Goal: Task Accomplishment & Management: Use online tool/utility

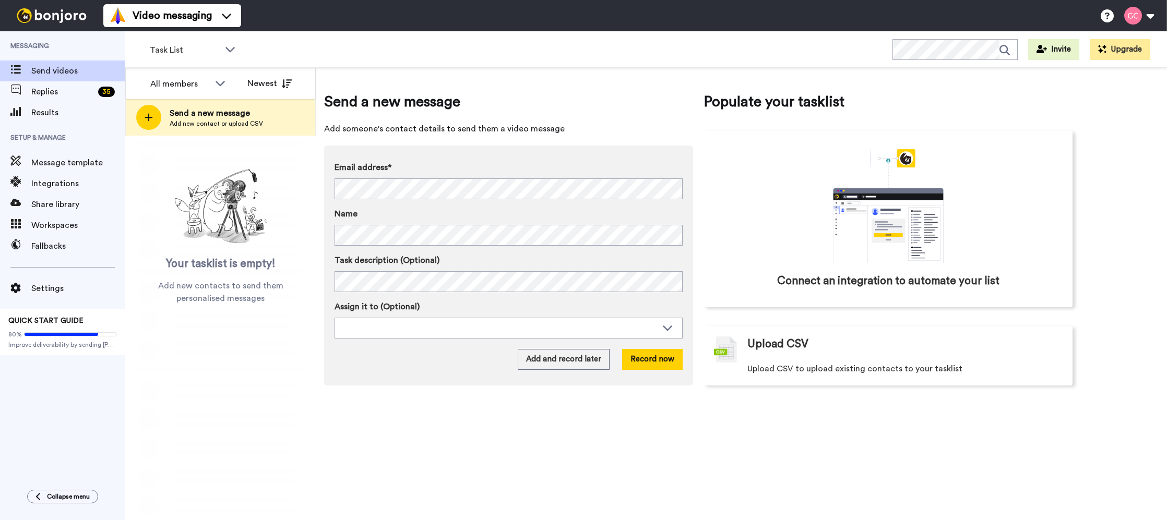
click at [71, 253] on div "Fallbacks" at bounding box center [62, 246] width 125 height 21
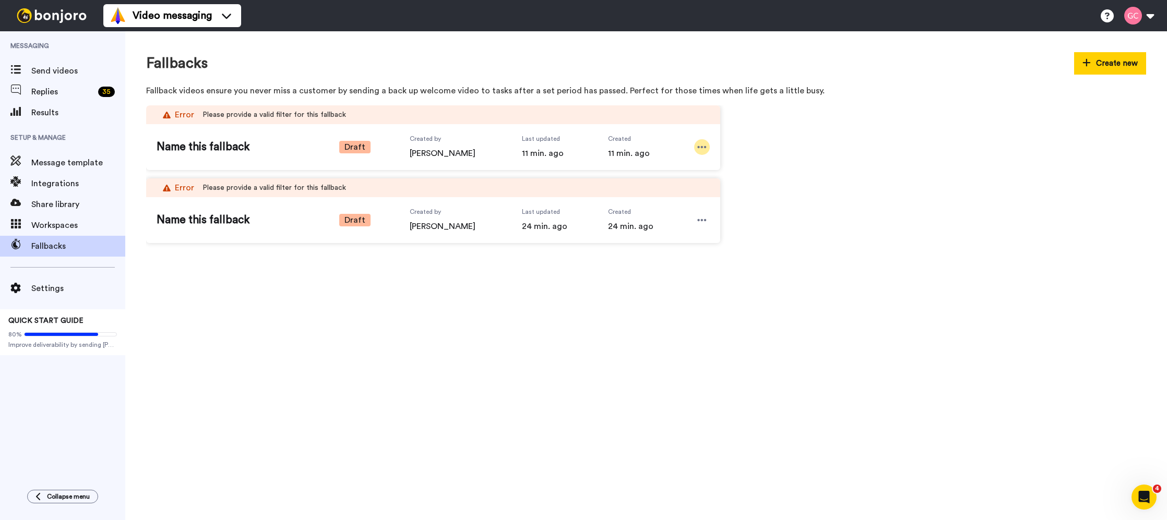
click at [705, 145] on icon at bounding box center [701, 147] width 9 height 10
click at [685, 190] on span "Delete" at bounding box center [686, 194] width 23 height 10
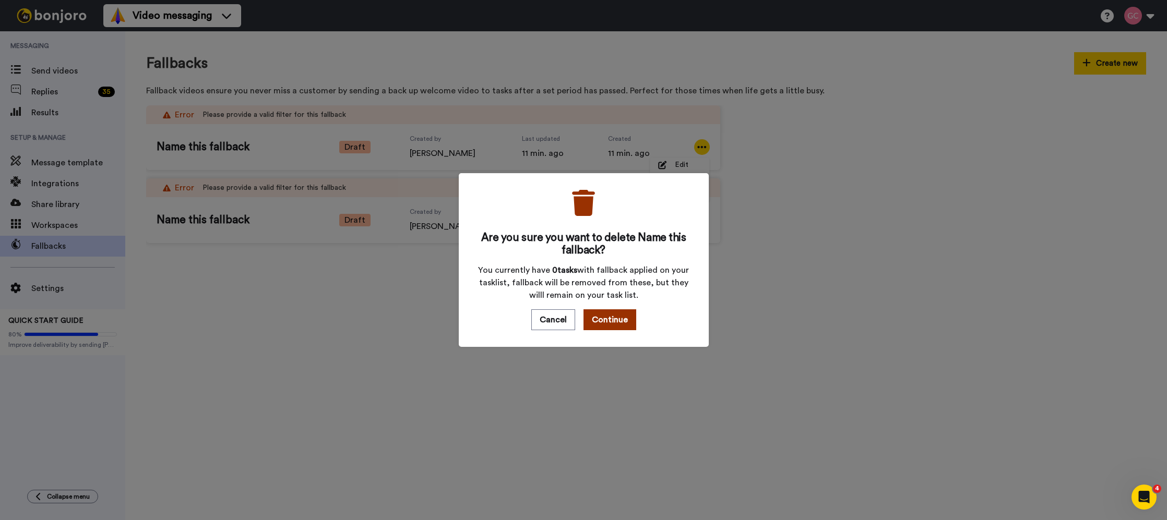
click at [622, 325] on button "Continue" at bounding box center [609, 319] width 53 height 21
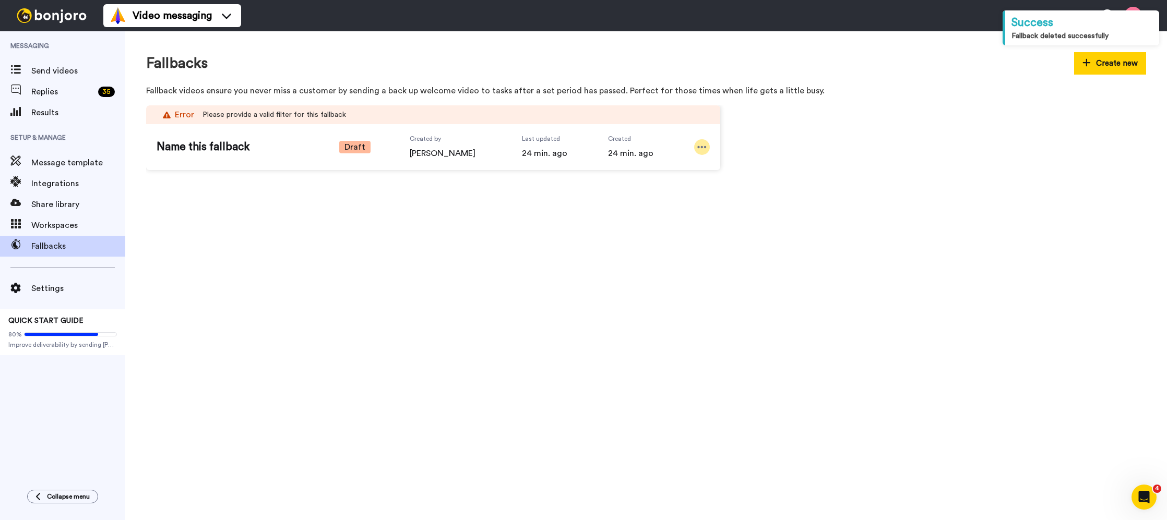
click at [699, 151] on icon at bounding box center [701, 147] width 9 height 10
click at [674, 164] on li "Edit" at bounding box center [679, 165] width 59 height 15
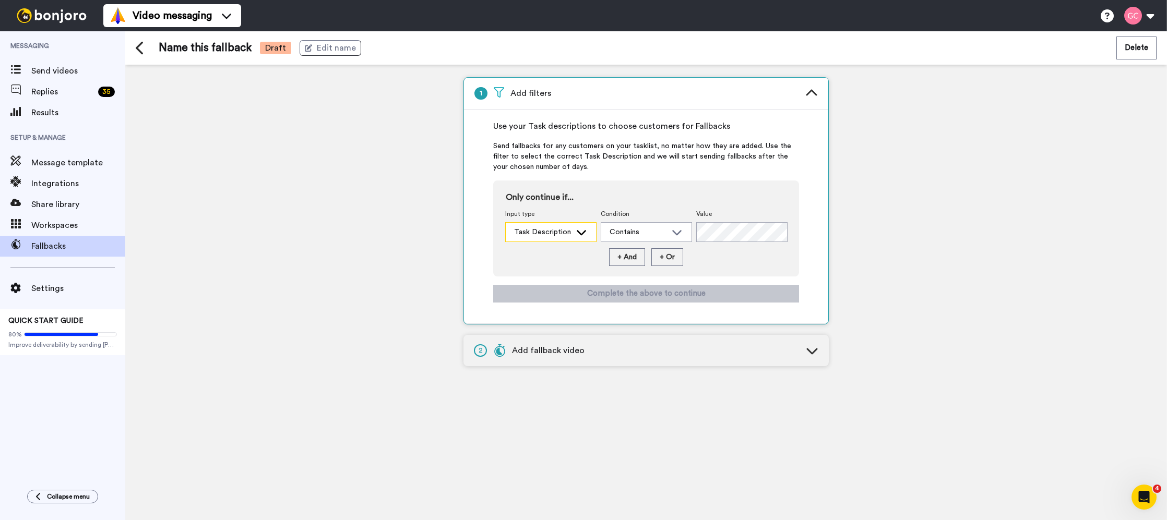
click at [566, 238] on div "Task Description" at bounding box center [551, 232] width 90 height 19
click at [567, 257] on span "Task Description" at bounding box center [539, 255] width 69 height 10
click at [653, 242] on div "Contains" at bounding box center [646, 232] width 91 height 20
click at [665, 211] on span "Condition" at bounding box center [646, 214] width 91 height 8
click at [573, 235] on div "Task Description" at bounding box center [551, 232] width 90 height 19
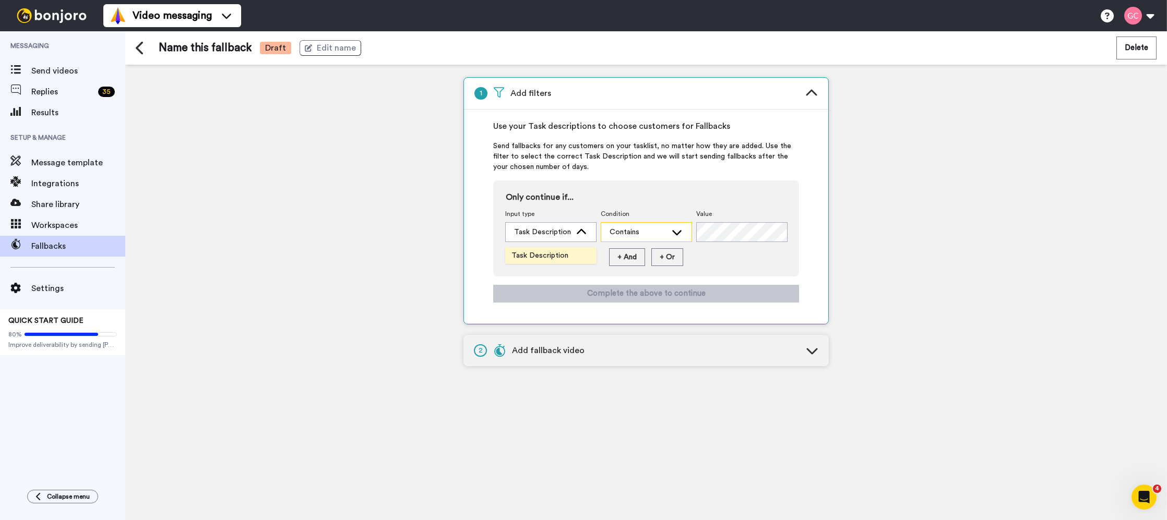
click at [617, 231] on div "Contains" at bounding box center [637, 232] width 57 height 10
click at [58, 79] on div "Send videos" at bounding box center [62, 71] width 125 height 21
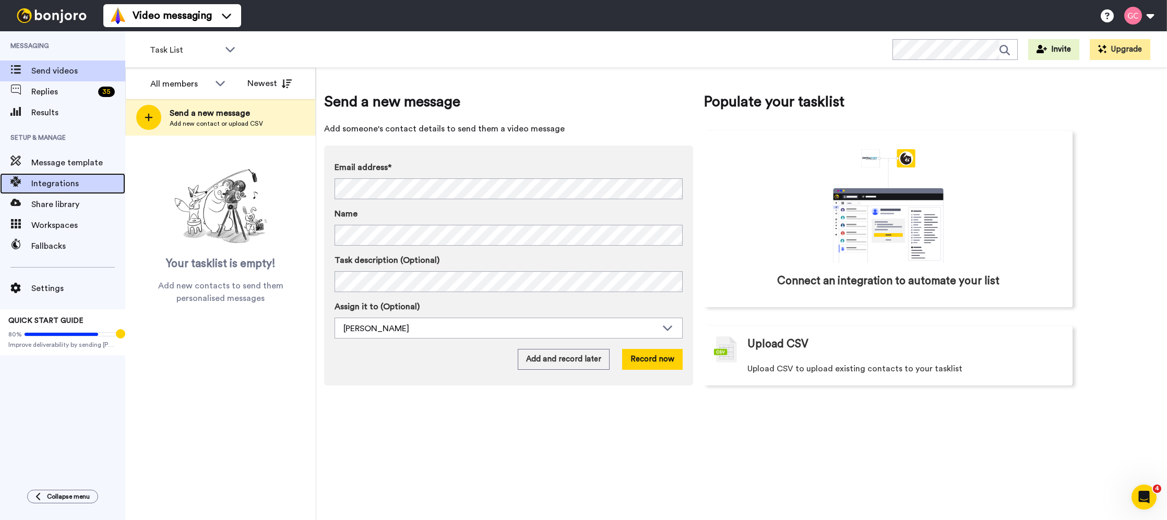
click at [77, 178] on span "Integrations" at bounding box center [78, 183] width 94 height 13
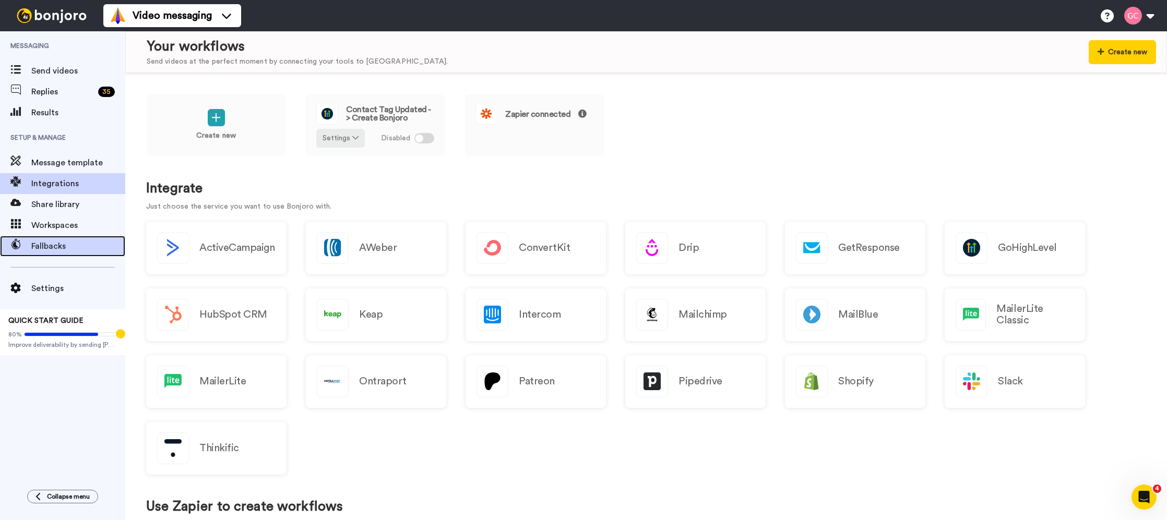
click at [101, 250] on span "Fallbacks" at bounding box center [78, 246] width 94 height 13
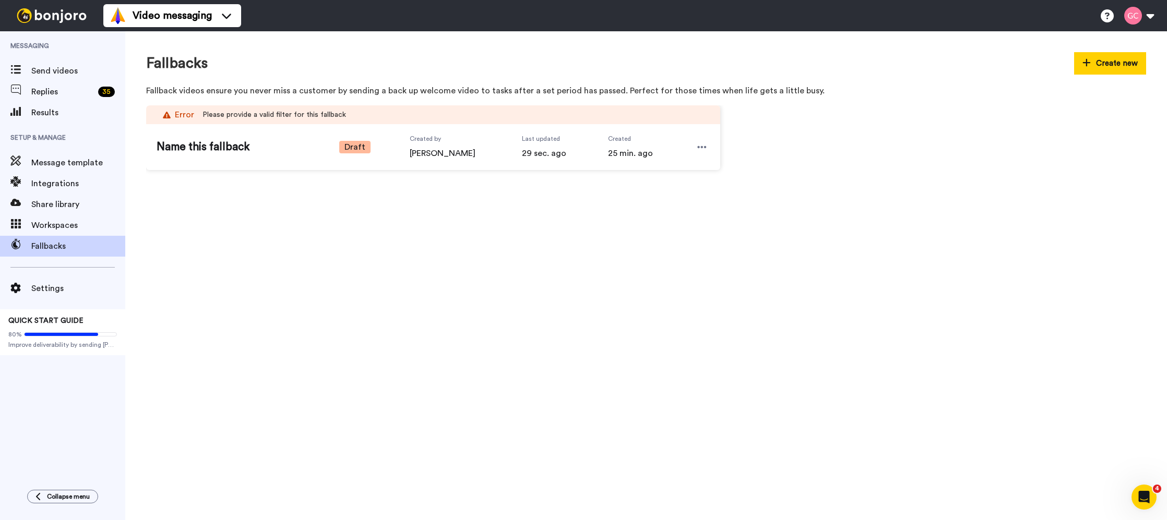
click at [383, 149] on div "Name this fallback Draft Created by [PERSON_NAME] Last updated 29 sec. ago Crea…" at bounding box center [433, 147] width 574 height 46
click at [699, 150] on icon at bounding box center [701, 147] width 9 height 10
click at [685, 164] on span "Edit" at bounding box center [682, 165] width 14 height 10
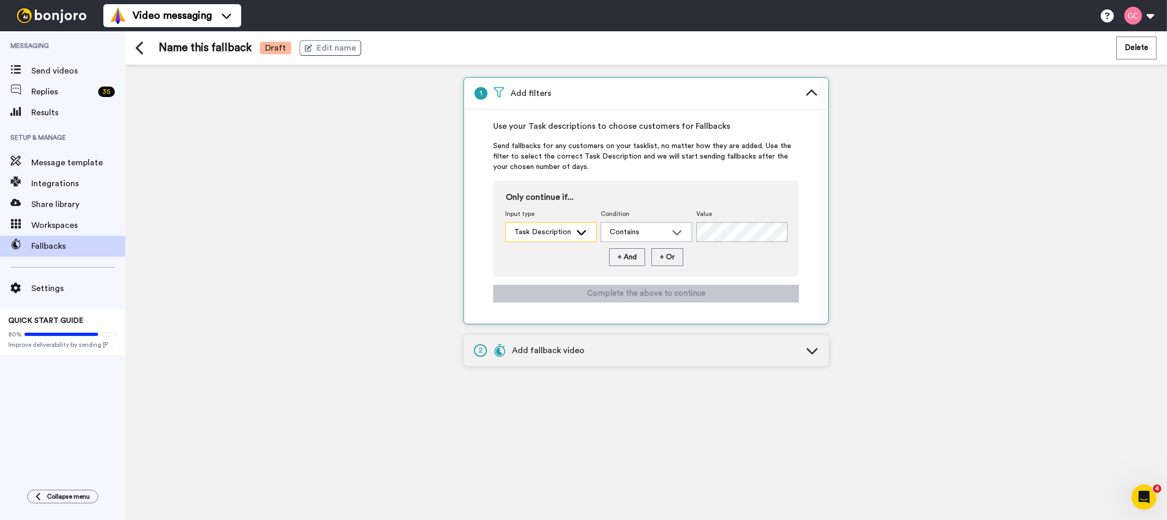
click at [570, 233] on div "Task Description" at bounding box center [542, 232] width 57 height 10
click at [543, 262] on li "Task Description" at bounding box center [550, 255] width 91 height 17
click at [683, 360] on div "2 Add fallback video" at bounding box center [645, 350] width 365 height 31
click at [785, 350] on div "2 Add fallback video" at bounding box center [645, 350] width 365 height 31
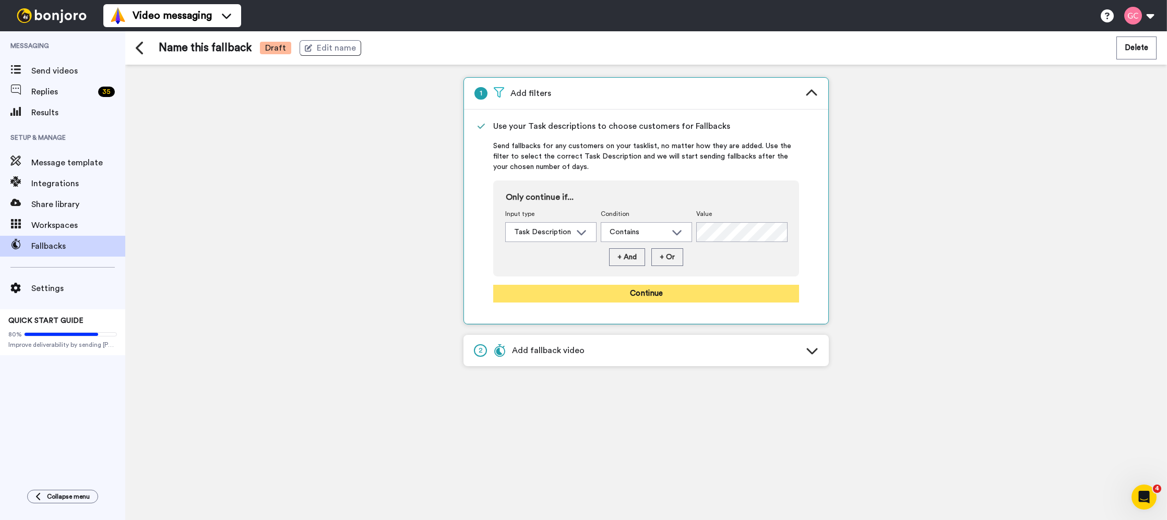
click at [727, 292] on button "Continue" at bounding box center [646, 294] width 306 height 18
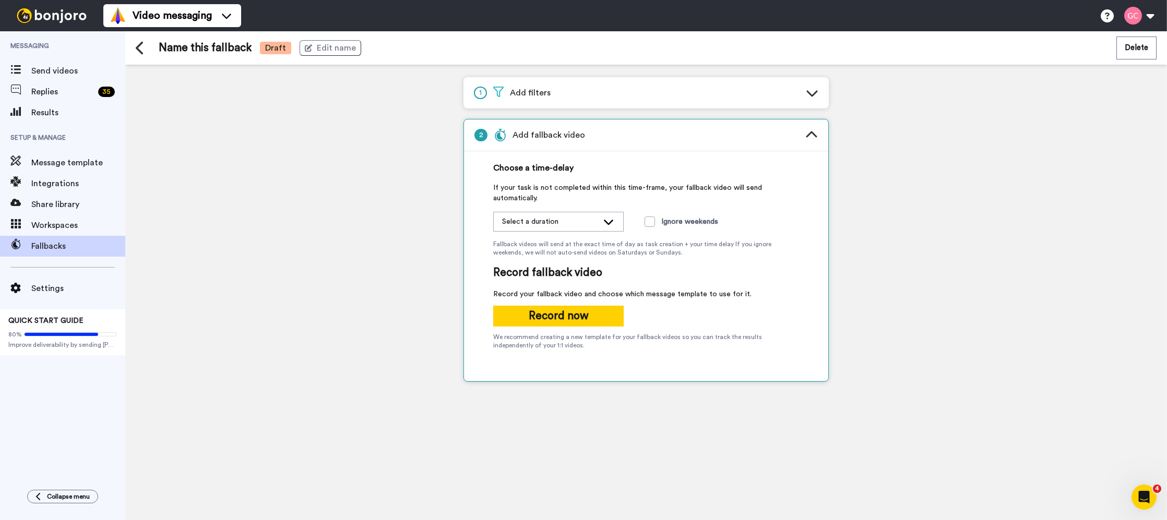
click at [586, 223] on div "Select a duration" at bounding box center [550, 222] width 96 height 10
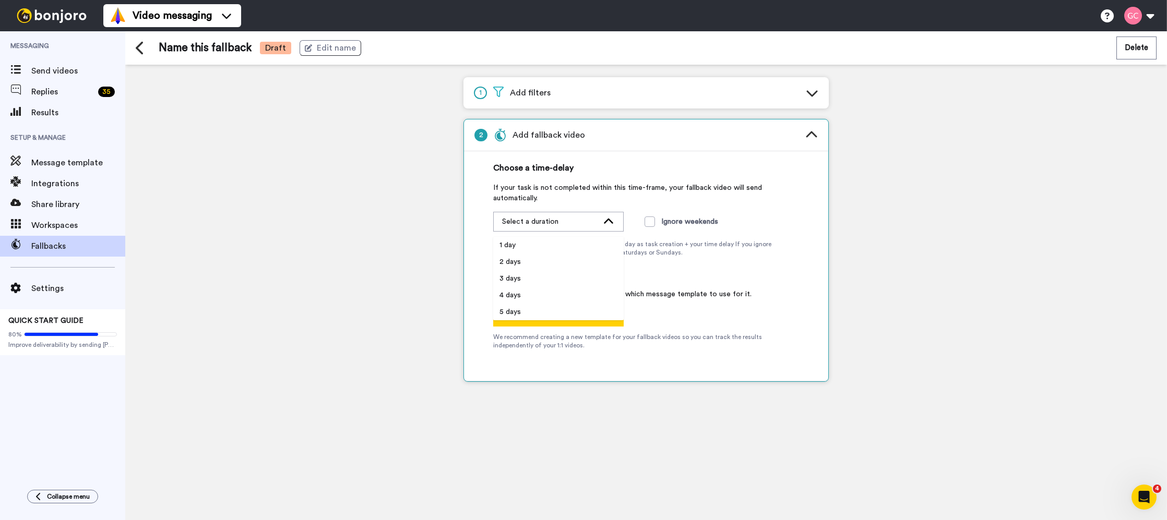
click at [819, 234] on div "If your task is not completed within this time-frame, your fallback video will …" at bounding box center [646, 277] width 364 height 188
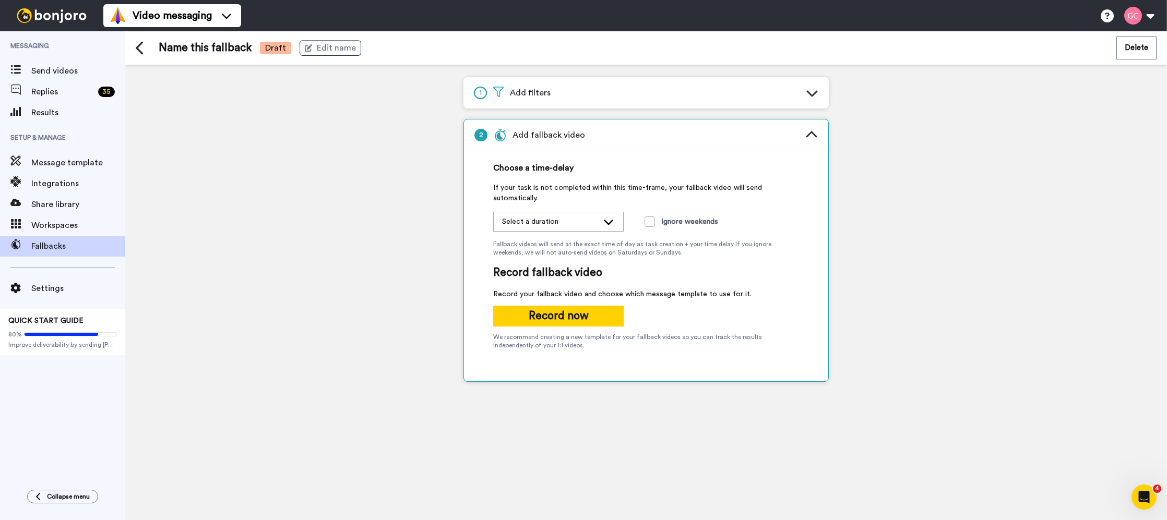
click at [585, 224] on div "Select a duration" at bounding box center [550, 222] width 96 height 10
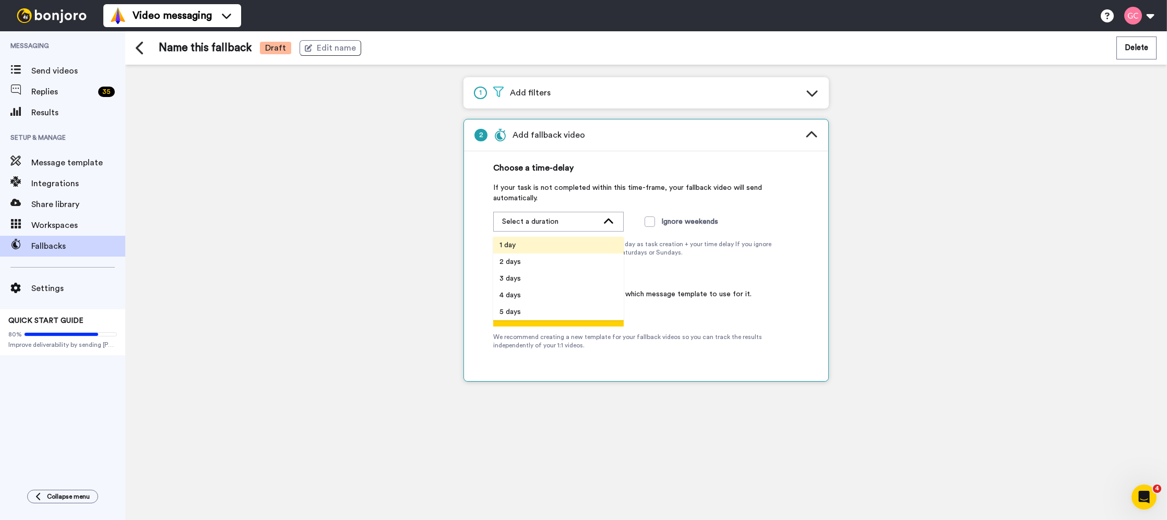
click at [535, 246] on li "1 day" at bounding box center [558, 245] width 130 height 17
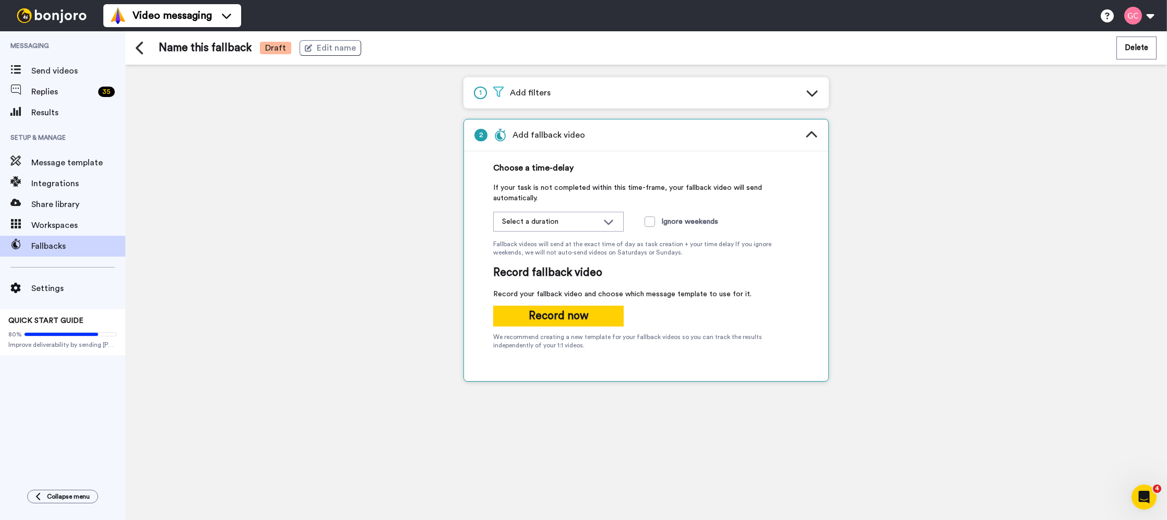
click at [855, 255] on div "1 Add filters 2 Add fallback video Choose a time-delay If your task is not comp…" at bounding box center [645, 293] width 1041 height 456
click at [652, 222] on span at bounding box center [649, 222] width 10 height 10
click at [655, 225] on label "Ignore weekends" at bounding box center [681, 222] width 74 height 20
click at [609, 309] on button "Record now" at bounding box center [558, 316] width 130 height 21
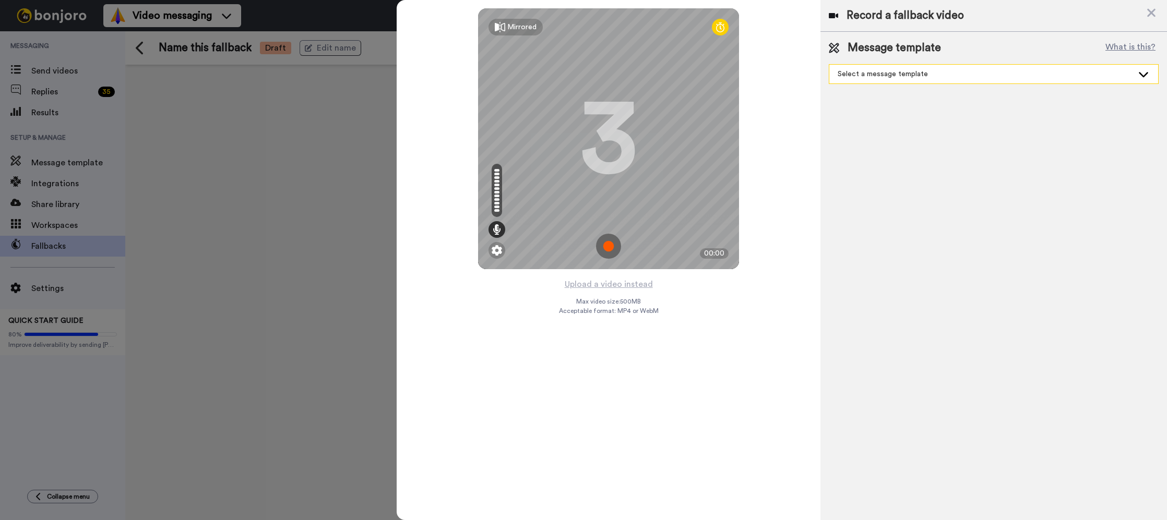
click at [1089, 79] on div "Select a message template" at bounding box center [984, 74] width 295 height 10
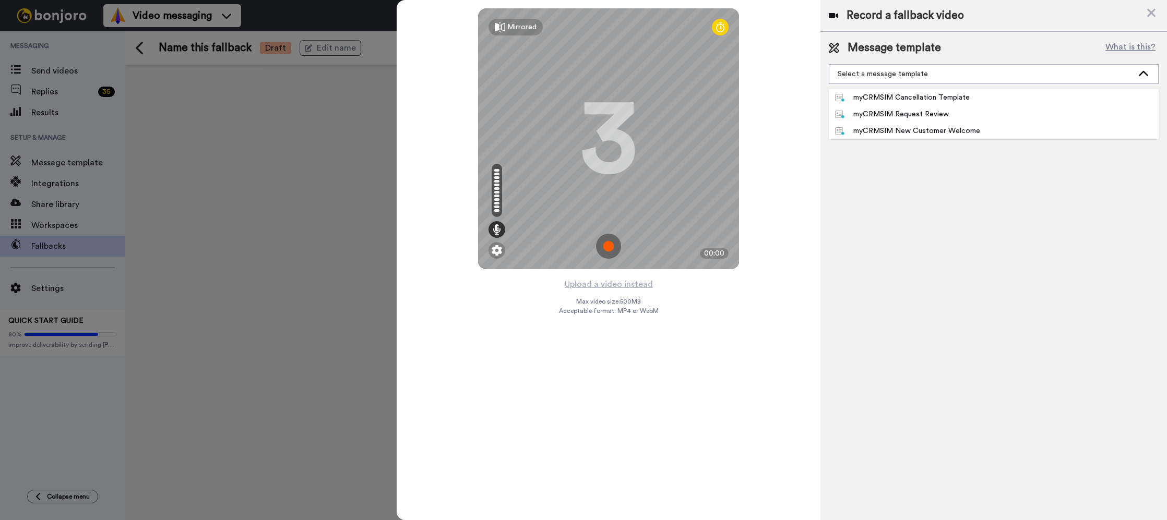
click at [1014, 173] on div "Record a fallback video Message template What is this? Select a message templat…" at bounding box center [993, 260] width 346 height 520
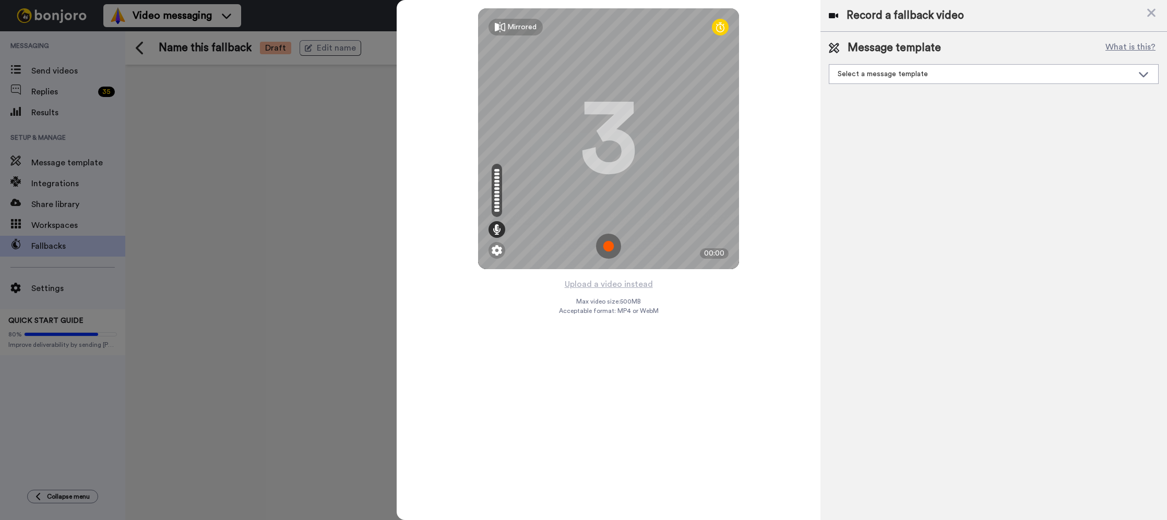
click at [1088, 17] on div "Record a fallback video" at bounding box center [993, 15] width 346 height 31
click at [1154, 17] on icon at bounding box center [1151, 12] width 10 height 13
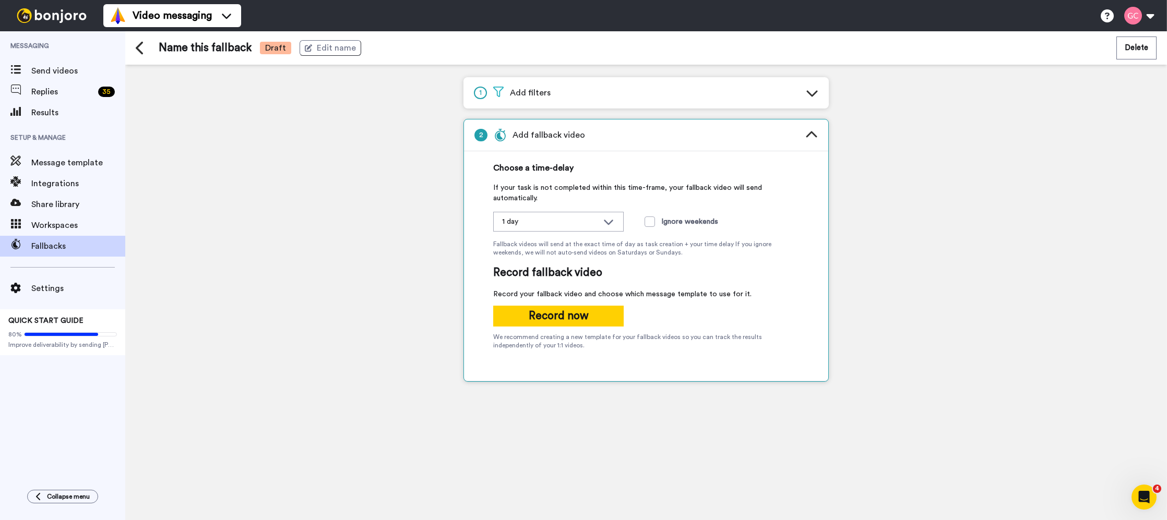
click at [577, 317] on button "Record now" at bounding box center [558, 316] width 130 height 21
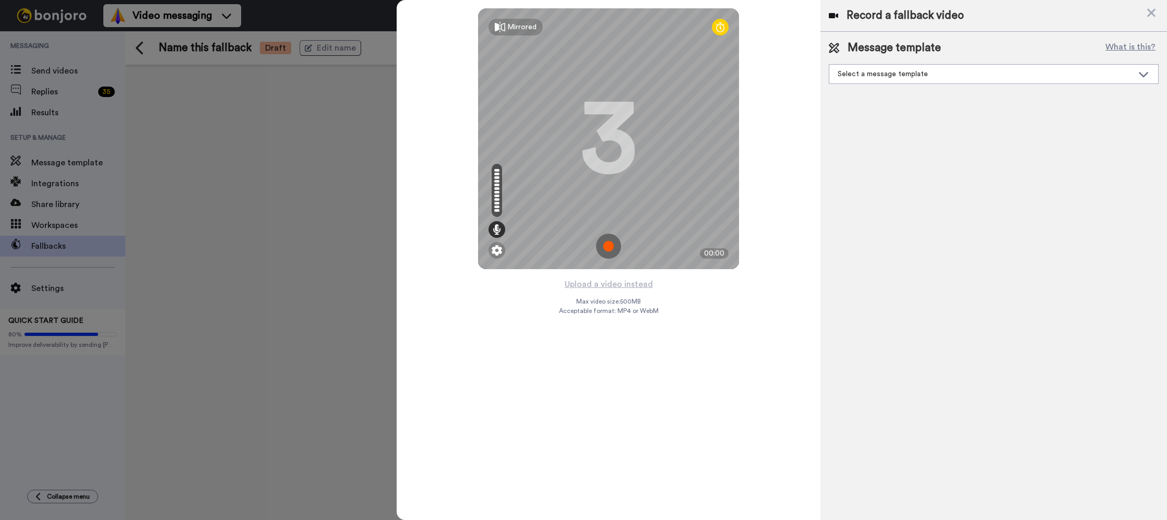
drag, startPoint x: 1147, startPoint y: 14, endPoint x: 1109, endPoint y: 21, distance: 38.9
click at [1147, 14] on icon at bounding box center [1151, 12] width 10 height 13
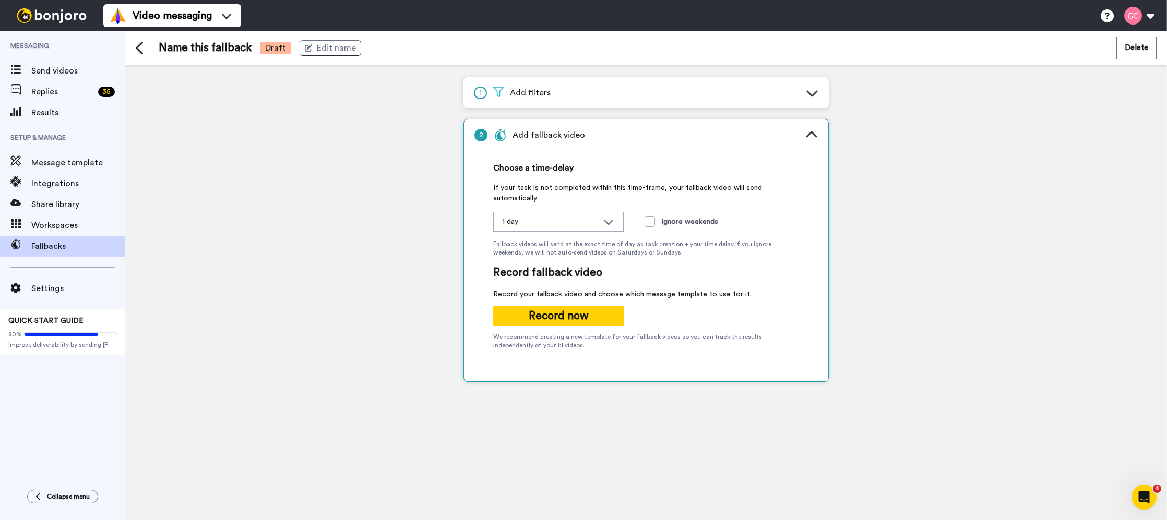
click at [780, 88] on div "1 Add filters" at bounding box center [645, 92] width 365 height 31
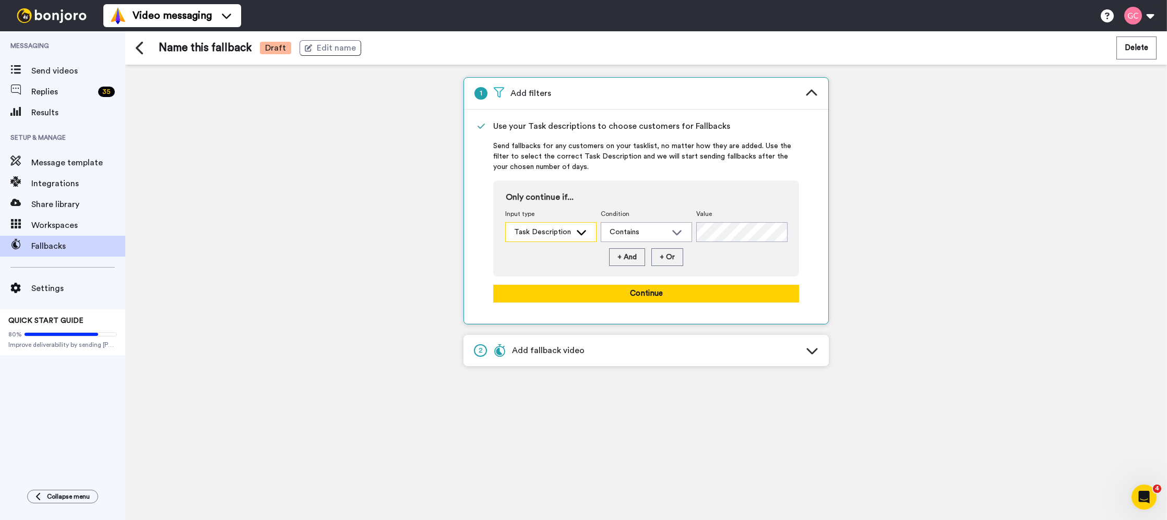
click at [562, 232] on div "Task Description" at bounding box center [542, 232] width 57 height 10
click at [550, 263] on li "Task Description" at bounding box center [550, 255] width 91 height 17
click at [566, 238] on div "Task Description" at bounding box center [551, 232] width 90 height 19
click at [550, 255] on span "Task Description" at bounding box center [539, 255] width 69 height 10
click at [147, 45] on button at bounding box center [143, 48] width 15 height 15
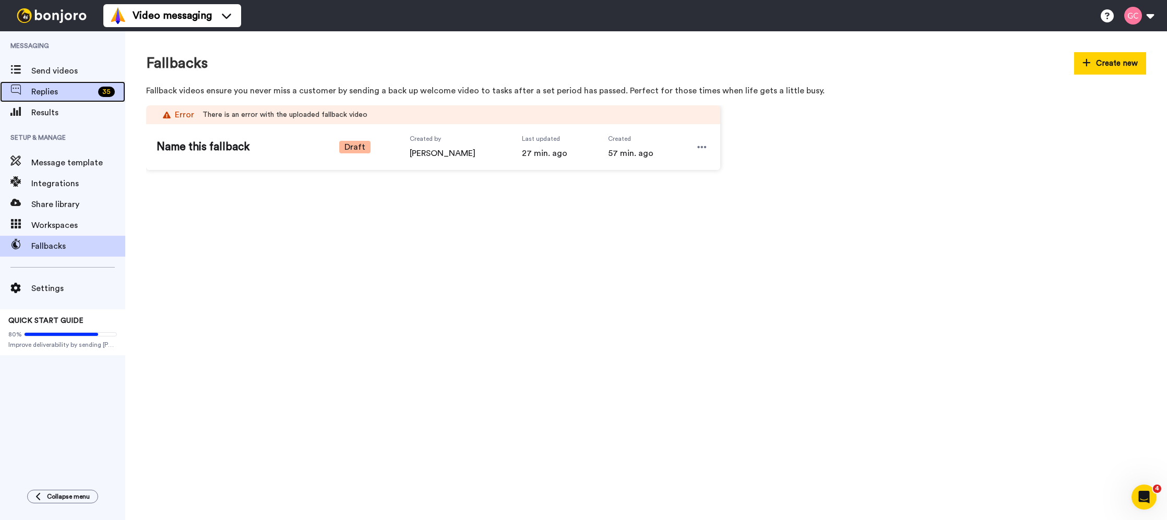
click at [86, 82] on div "Replies 35" at bounding box center [62, 91] width 125 height 21
click at [83, 78] on div "Send videos" at bounding box center [62, 71] width 125 height 21
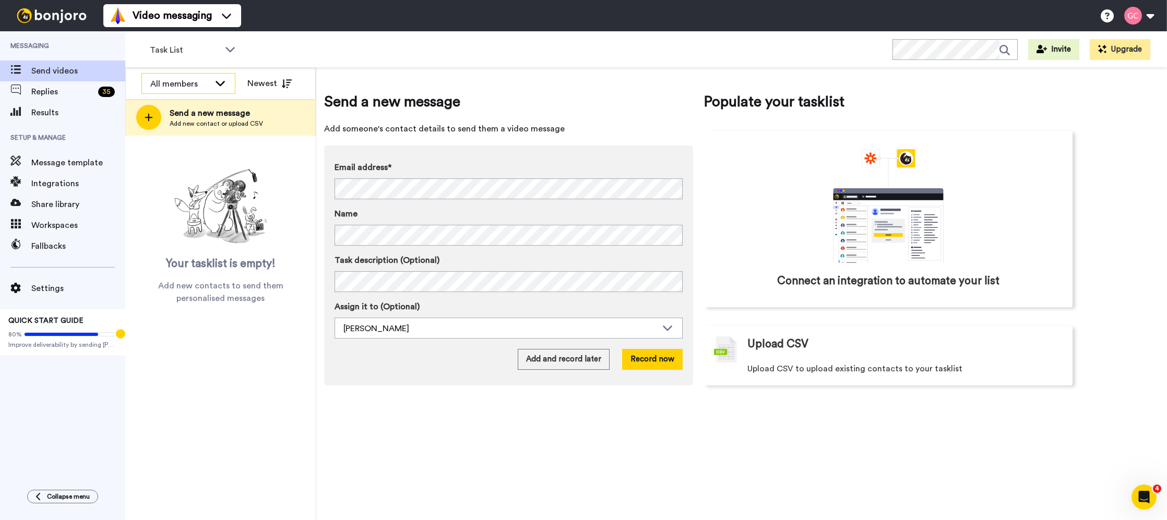
click at [207, 85] on div "All members" at bounding box center [179, 84] width 59 height 13
click at [207, 86] on div "All members" at bounding box center [179, 84] width 59 height 13
click at [412, 73] on div "Send a new message Add someone's contact details to send them a video message E…" at bounding box center [741, 294] width 850 height 452
